Goal: Find specific page/section: Find specific page/section

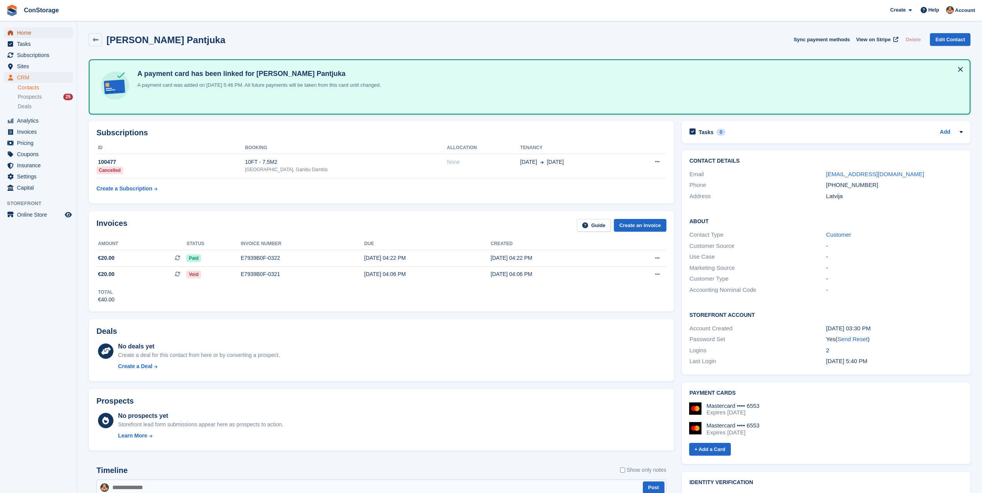
click at [34, 32] on span "Home" at bounding box center [40, 32] width 46 height 11
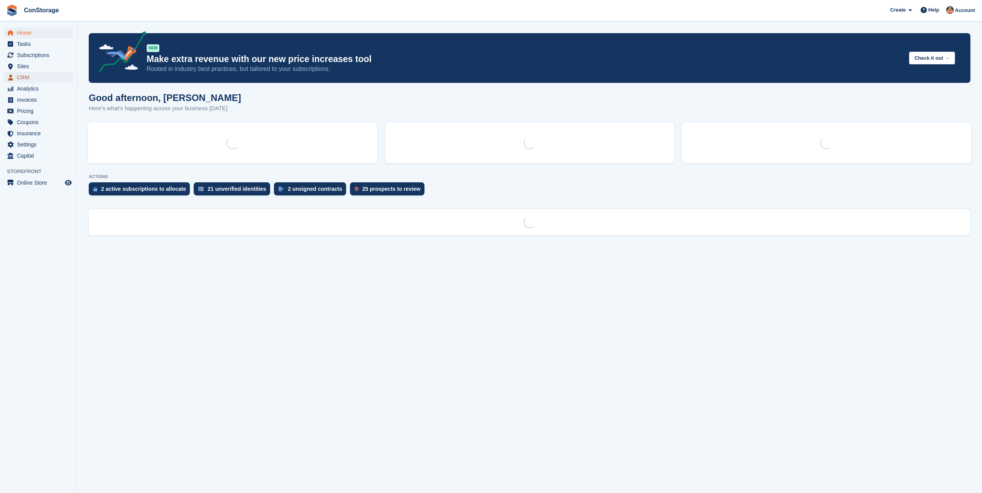
click at [32, 75] on span "CRM" at bounding box center [40, 77] width 46 height 11
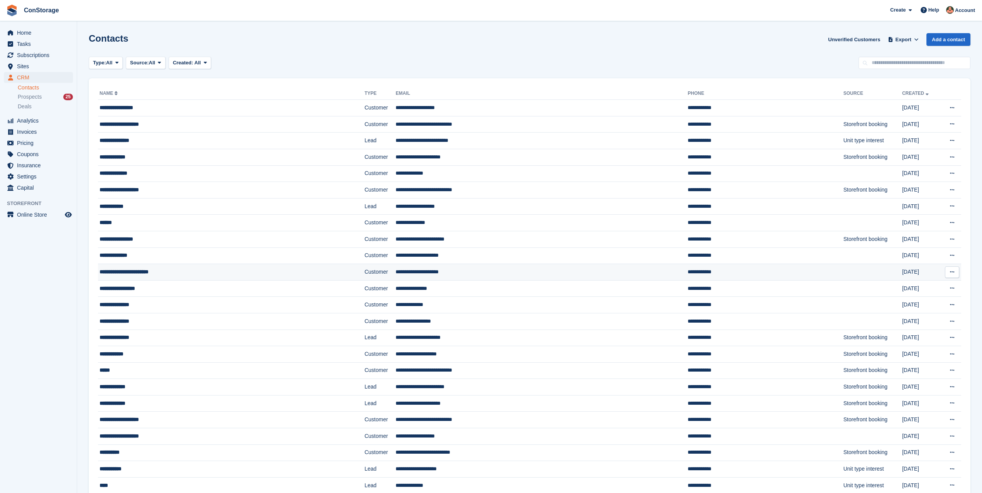
click at [160, 269] on div "**********" at bounding box center [199, 272] width 199 height 8
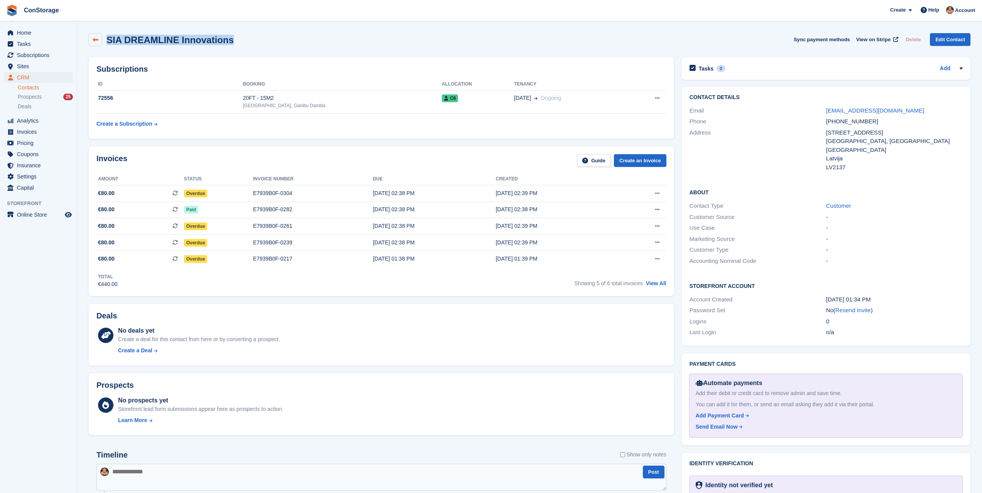
drag, startPoint x: 212, startPoint y: 40, endPoint x: 101, endPoint y: 39, distance: 111.1
click at [101, 39] on div "SIA DREAMLINE Innovations Sync payment methods View on Stripe Delete Edit Conta…" at bounding box center [529, 39] width 881 height 13
copy div "SIA DREAMLINE Innovations"
